Goal: Navigation & Orientation: Find specific page/section

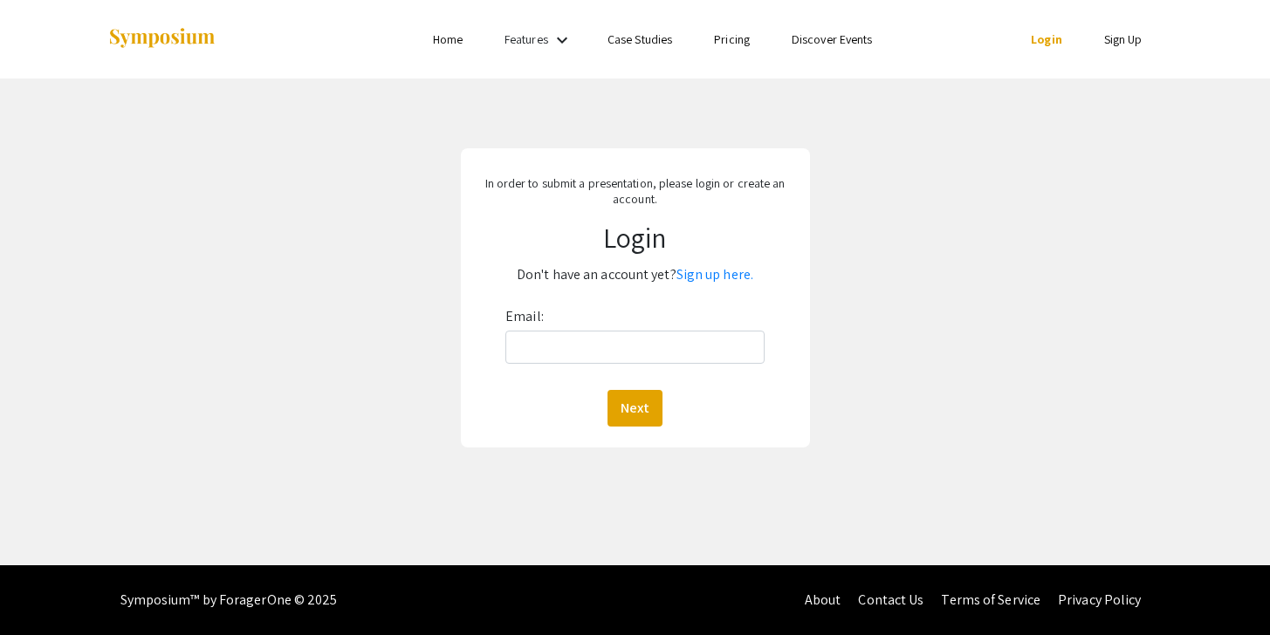
click at [643, 243] on h1 "Login" at bounding box center [635, 237] width 324 height 33
click at [655, 44] on link "Case Studies" at bounding box center [639, 39] width 65 height 16
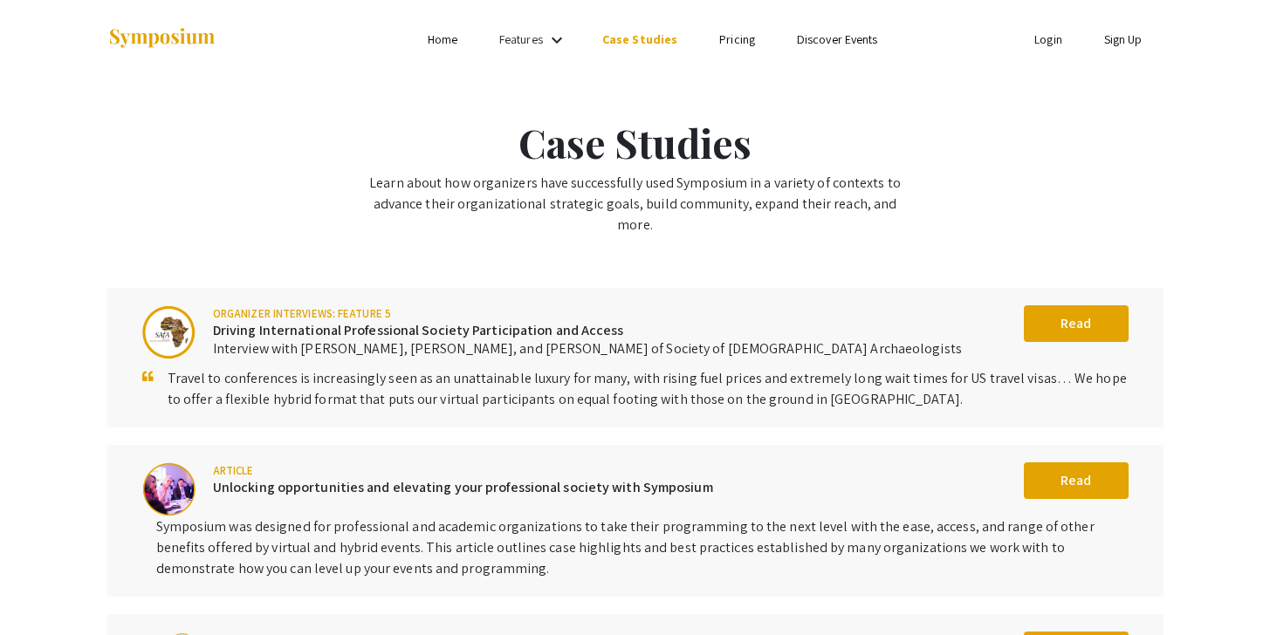
click at [736, 24] on ul "Skip navigation Home Features keyboard_arrow_down Case Studies Pricing Discover…" at bounding box center [635, 39] width 348 height 79
click at [723, 31] on link "Pricing" at bounding box center [737, 39] width 36 height 16
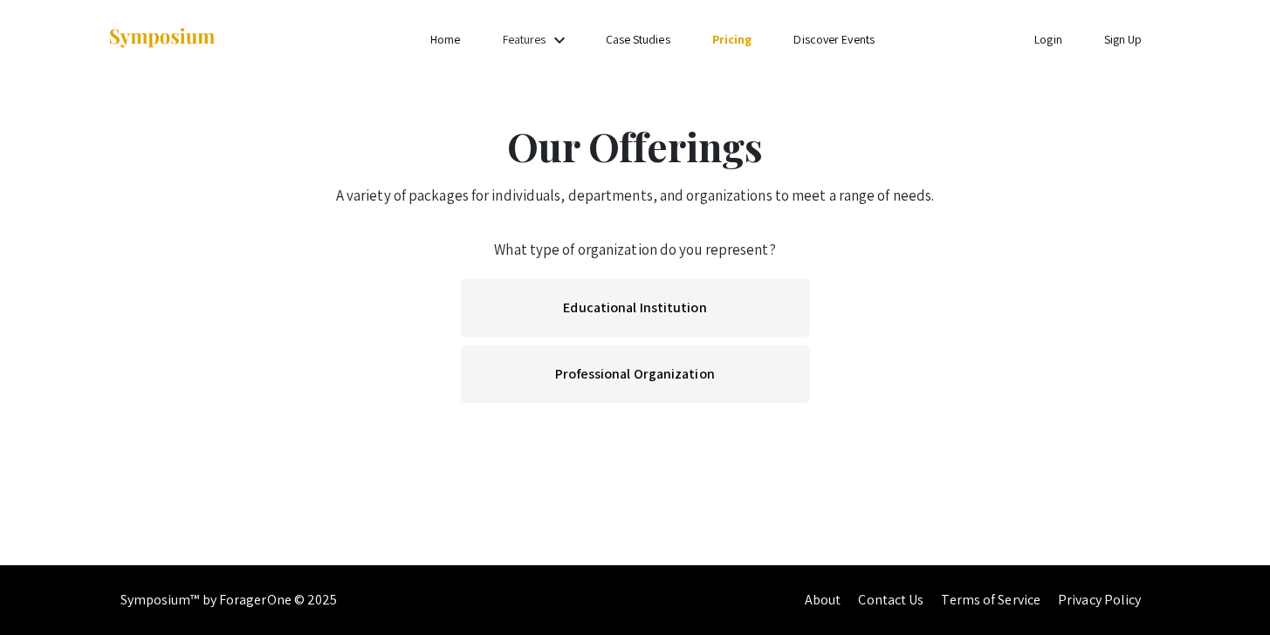
click at [730, 41] on link "Pricing" at bounding box center [732, 39] width 40 height 16
click at [433, 31] on li "Home" at bounding box center [445, 39] width 72 height 21
click at [456, 48] on li "Home" at bounding box center [445, 39] width 72 height 21
click at [442, 45] on link "Home" at bounding box center [445, 39] width 30 height 16
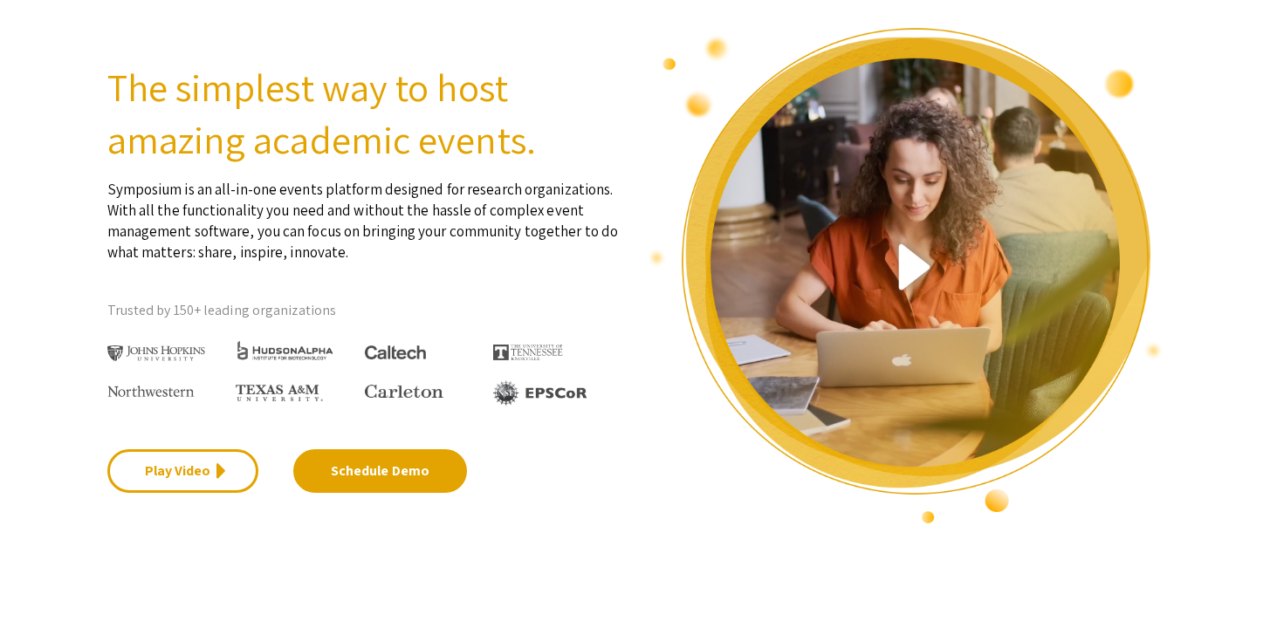
scroll to position [106, 0]
